Goal: Transaction & Acquisition: Purchase product/service

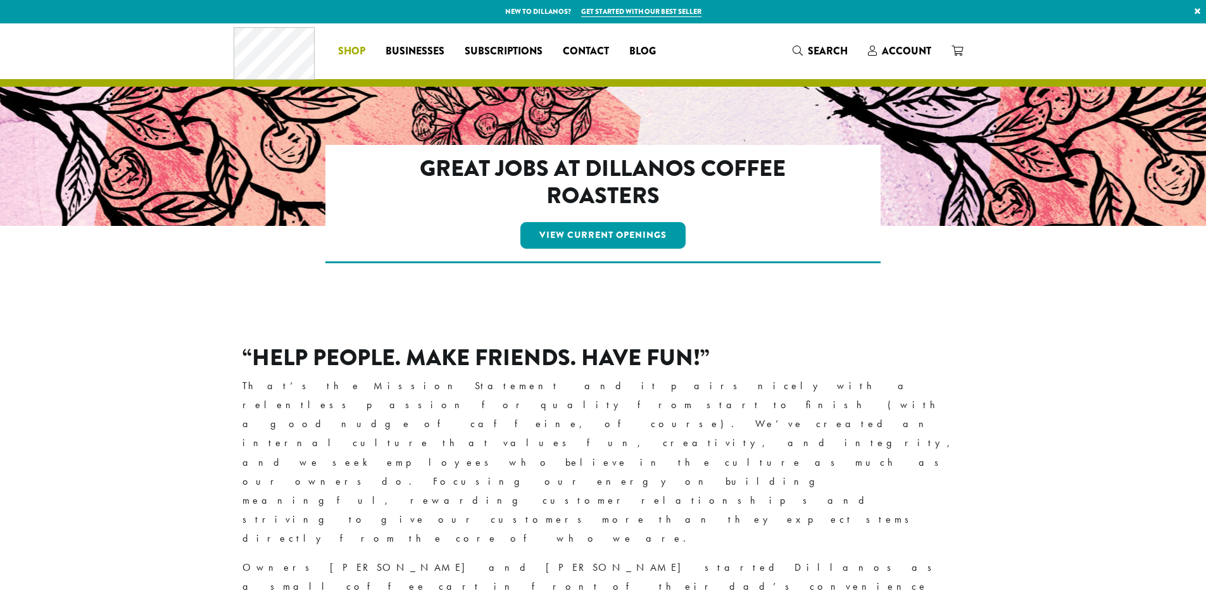
click at [351, 52] on span "Shop" at bounding box center [351, 52] width 27 height 16
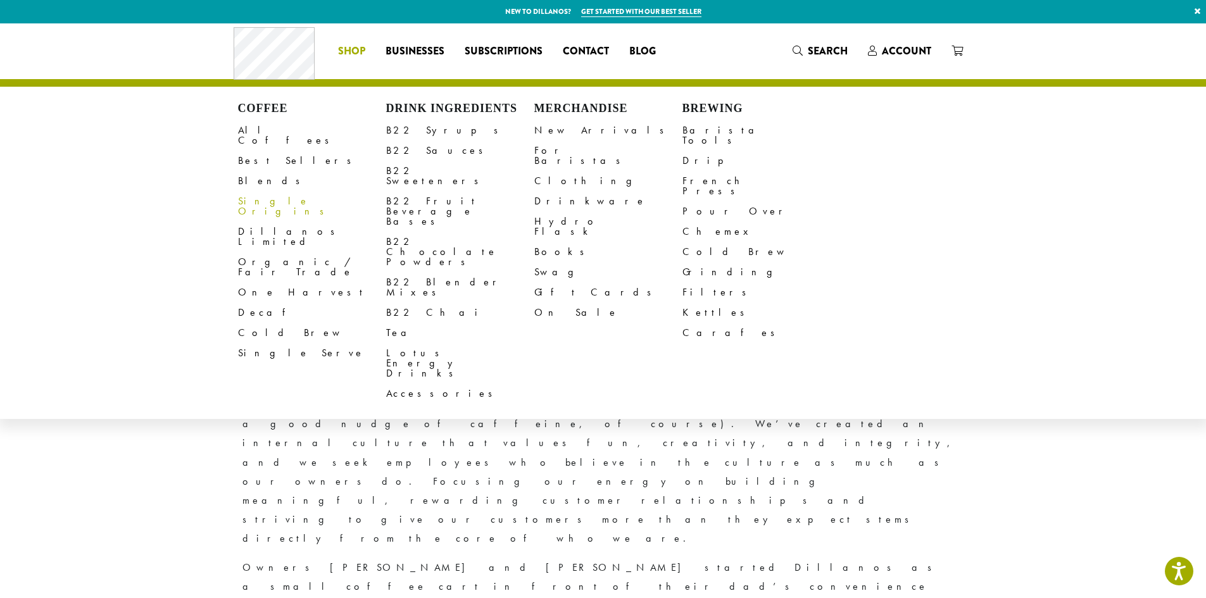
click at [244, 151] on link "Best Sellers" at bounding box center [312, 161] width 148 height 20
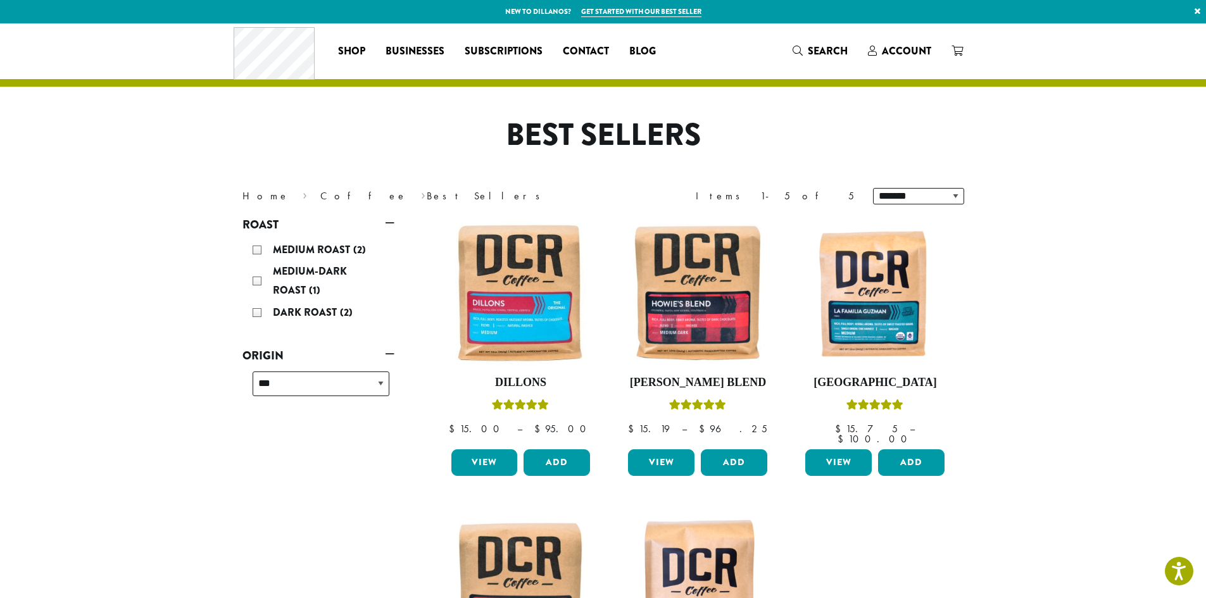
click at [1009, 255] on section "**********" at bounding box center [603, 451] width 1206 height 857
click at [518, 341] on img at bounding box center [521, 293] width 146 height 146
